Goal: Task Accomplishment & Management: Complete application form

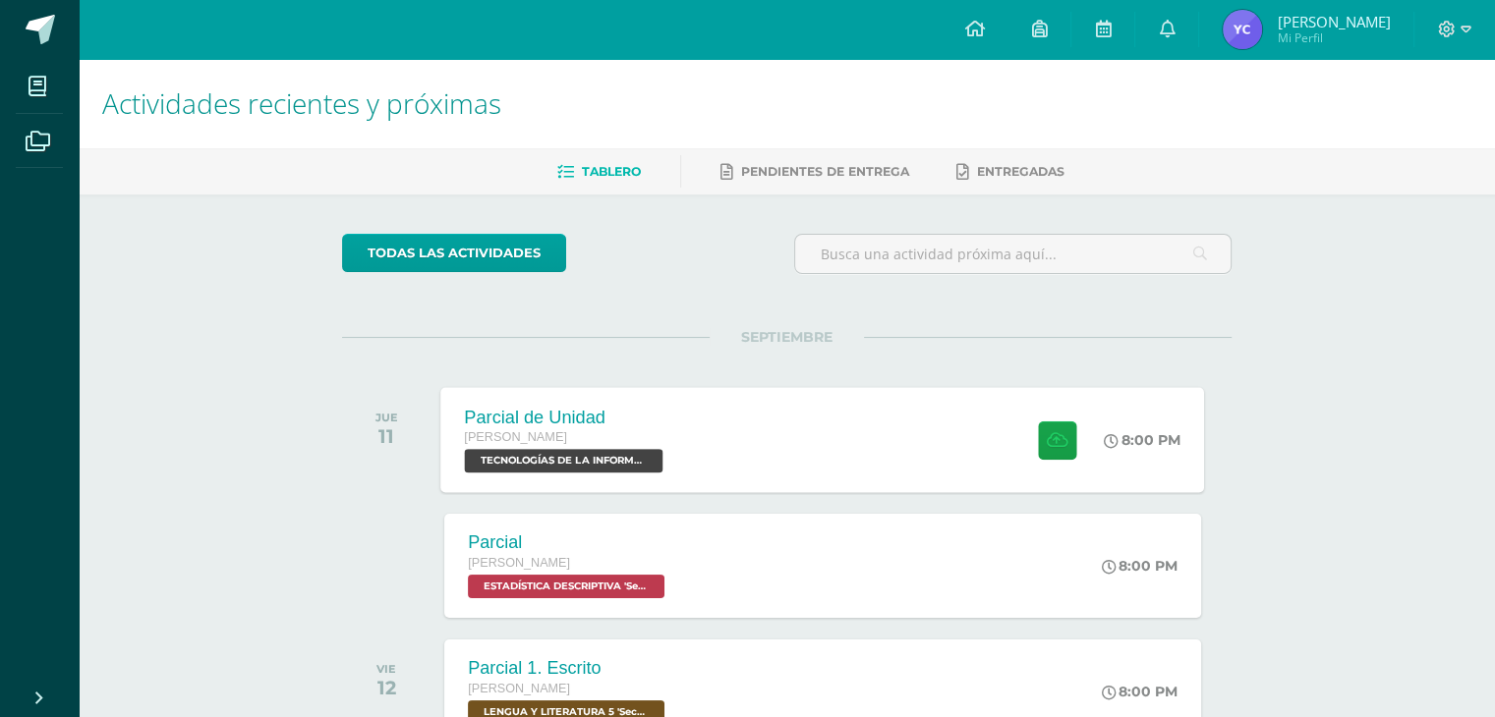
click at [586, 446] on div "[PERSON_NAME]" at bounding box center [566, 439] width 203 height 22
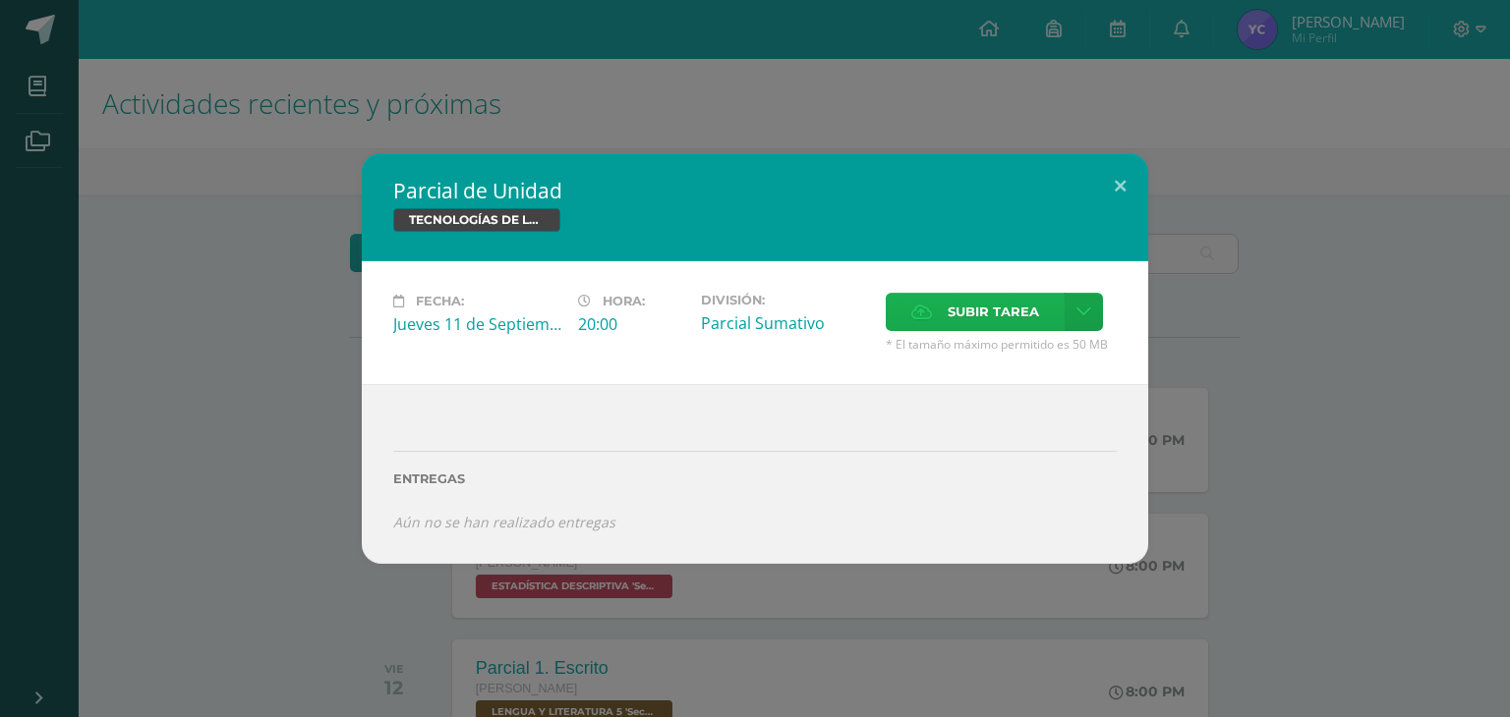
click at [931, 309] on icon at bounding box center [921, 312] width 21 height 13
click at [0, 0] on input "Subir tarea" at bounding box center [0, 0] width 0 height 0
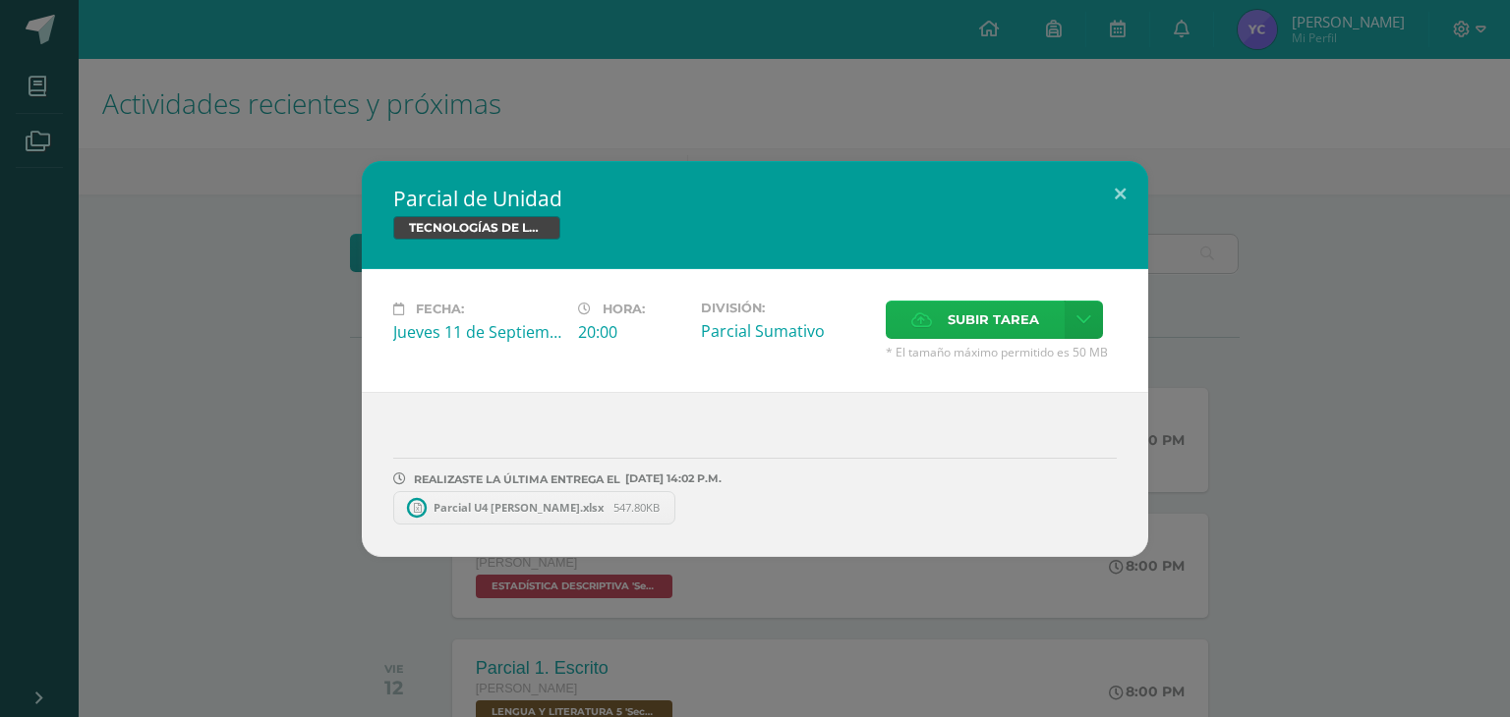
click at [922, 309] on label "Subir tarea" at bounding box center [975, 320] width 179 height 38
click at [0, 0] on input "Subir tarea" at bounding box center [0, 0] width 0 height 0
click at [1129, 196] on button at bounding box center [1120, 194] width 56 height 67
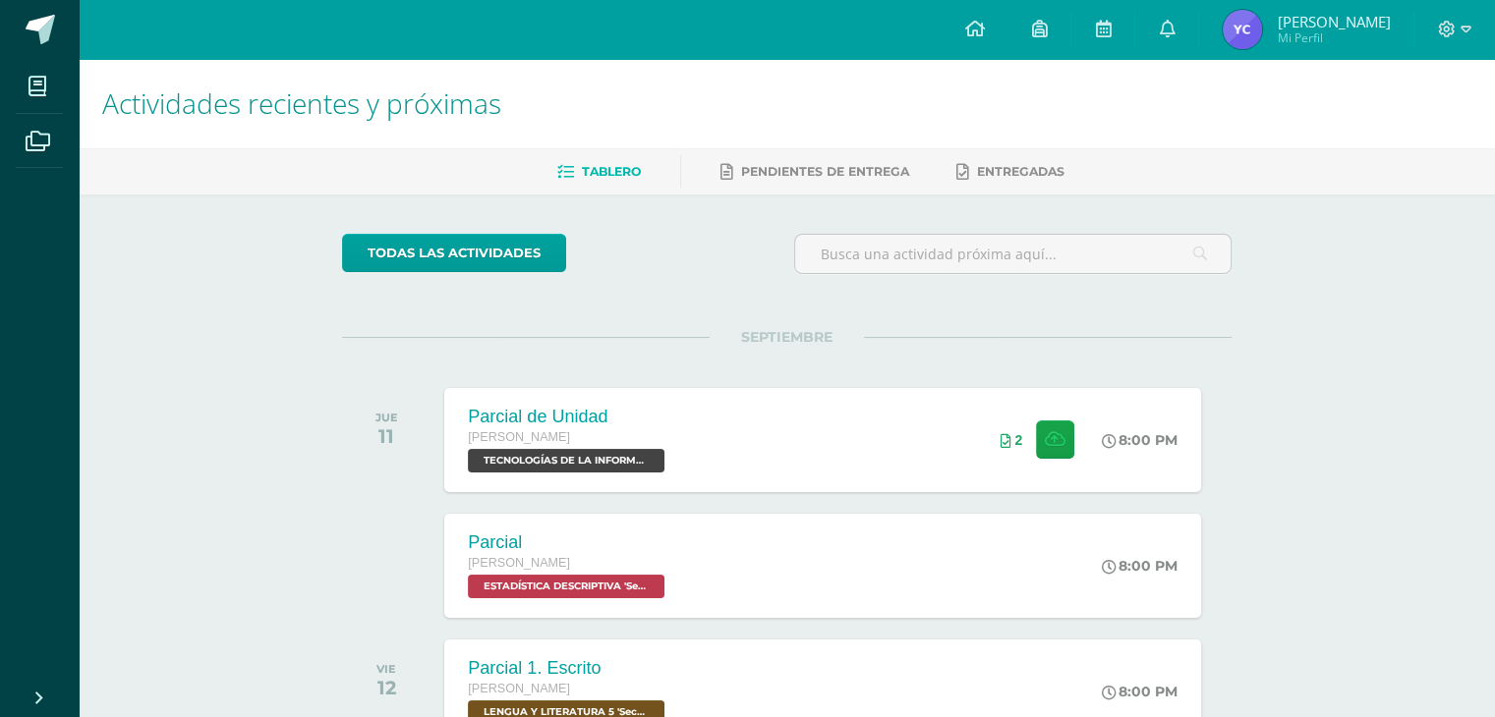
click at [1471, 32] on div at bounding box center [1454, 29] width 81 height 59
click at [1466, 27] on icon at bounding box center [1465, 29] width 11 height 7
click at [1378, 131] on span "Cerrar sesión" at bounding box center [1403, 133] width 88 height 19
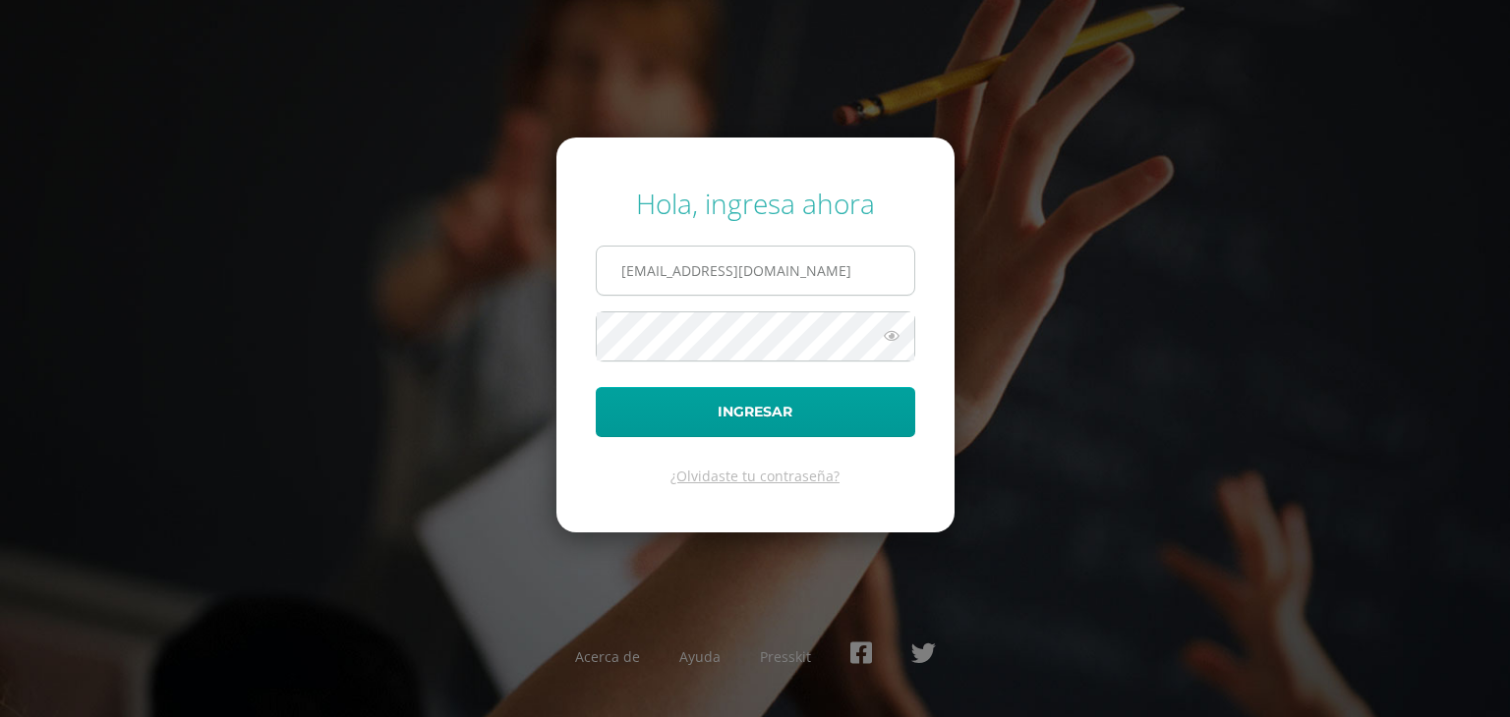
click at [819, 290] on input "[EMAIL_ADDRESS][DOMAIN_NAME]" at bounding box center [755, 271] width 317 height 48
type input "y"
